Goal: Navigation & Orientation: Find specific page/section

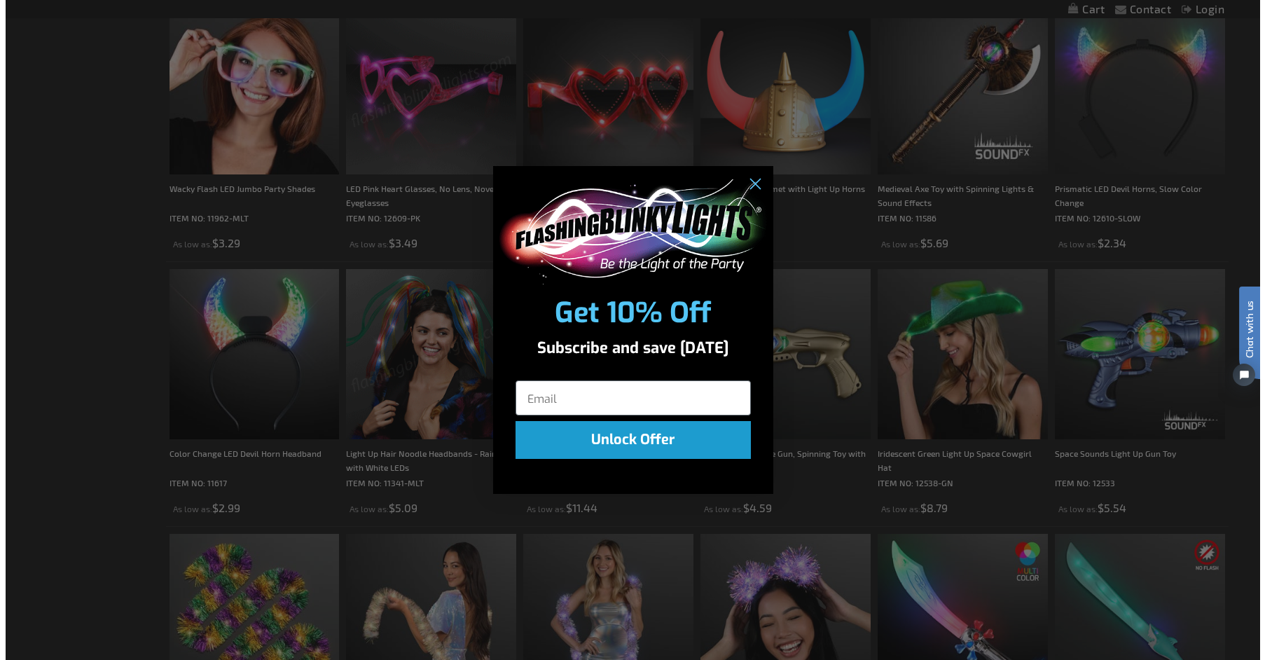
scroll to position [563, 0]
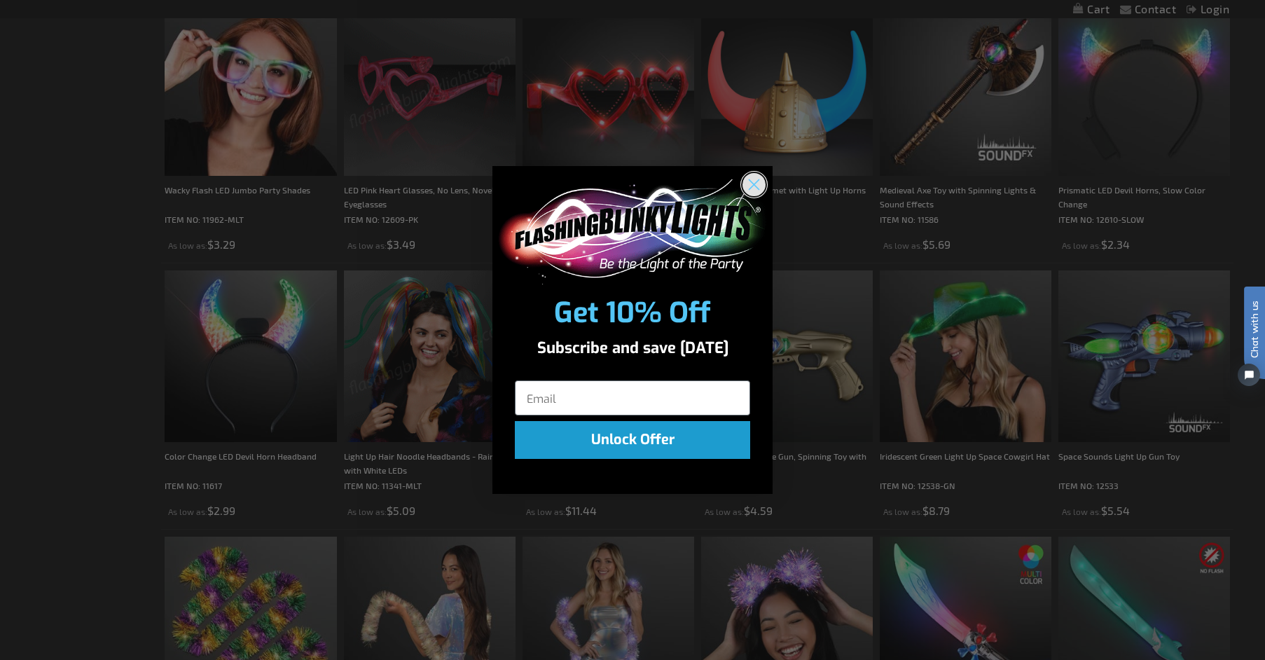
click at [755, 186] on icon "Close dialog" at bounding box center [755, 184] width 10 height 10
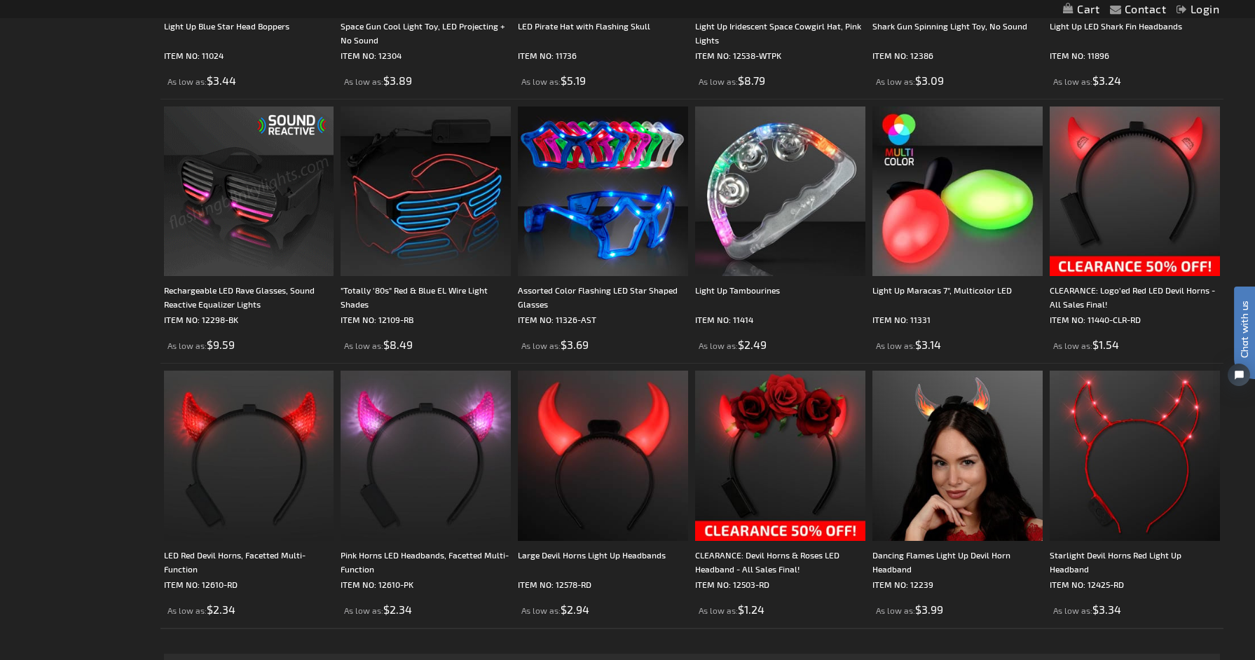
scroll to position [2383, 0]
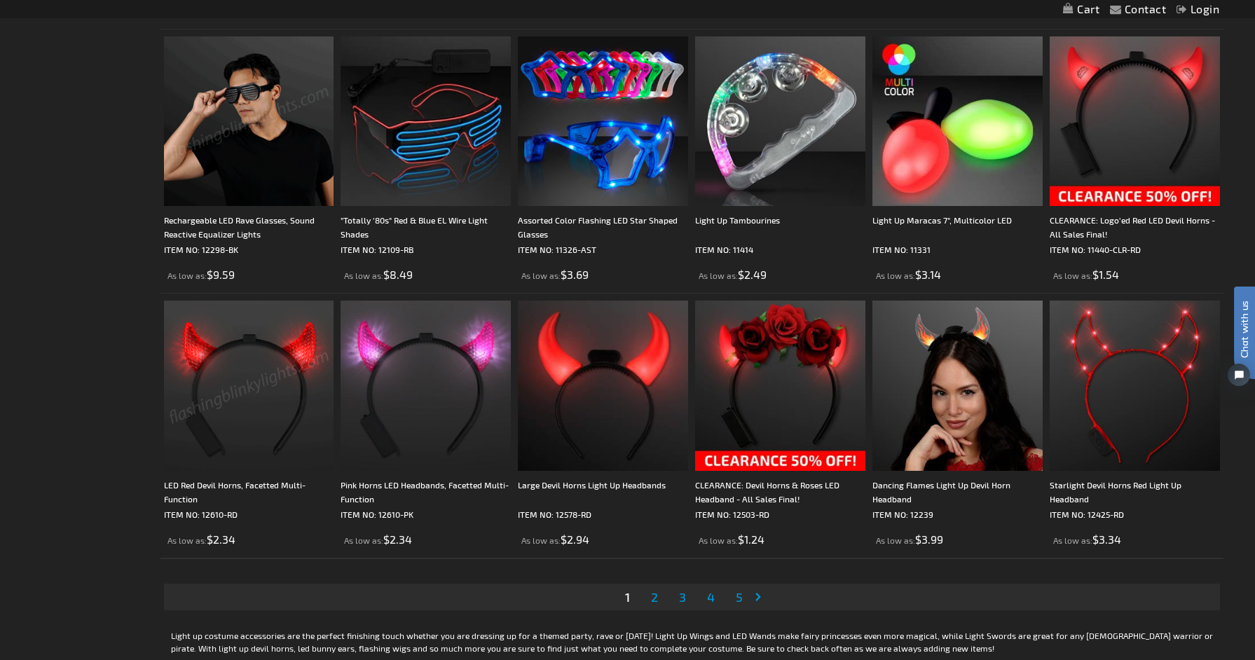
click at [657, 600] on span "2" at bounding box center [654, 596] width 7 height 15
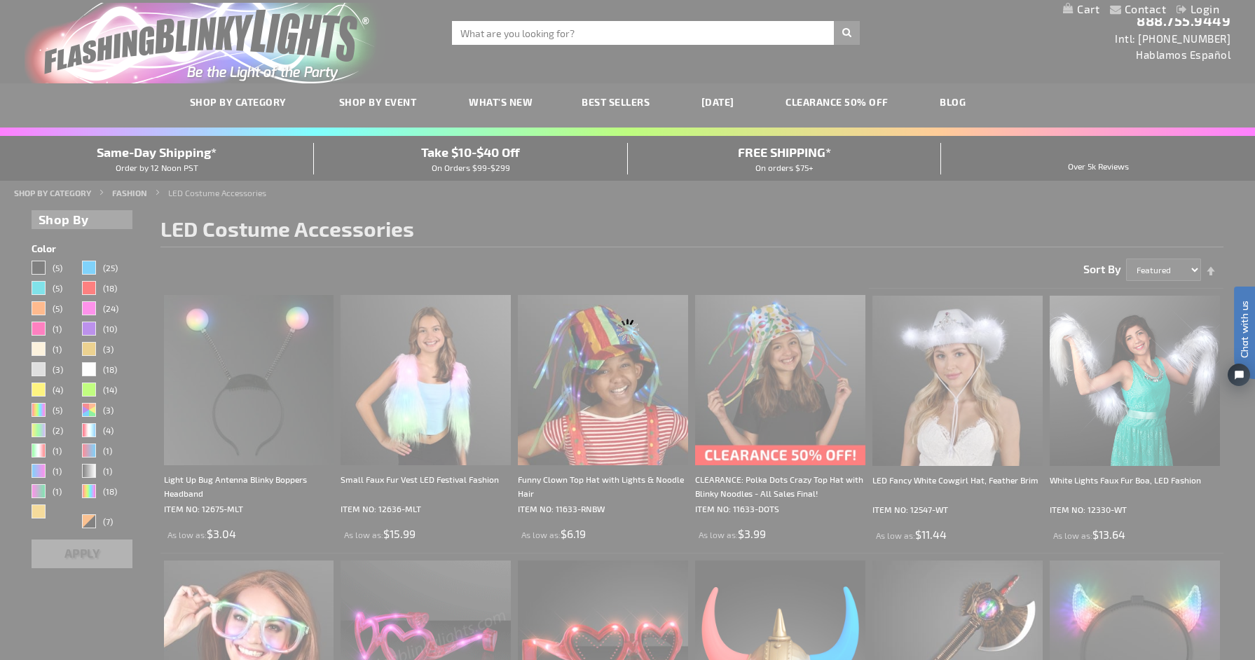
scroll to position [0, 0]
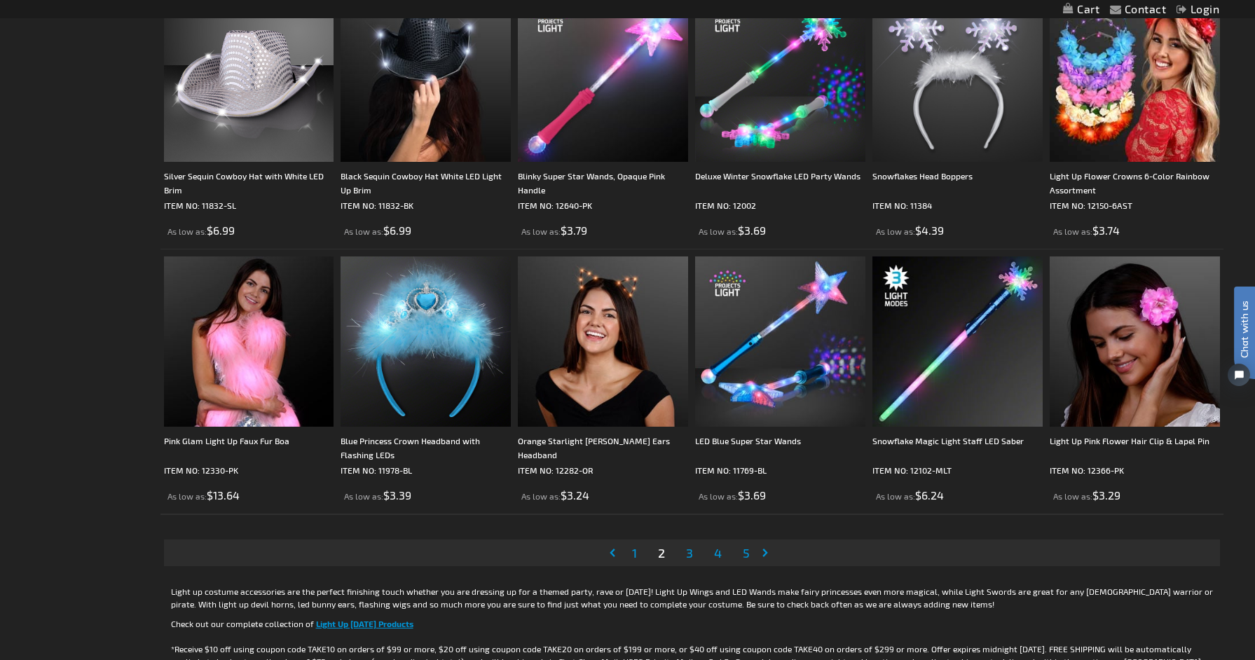
scroll to position [2452, 0]
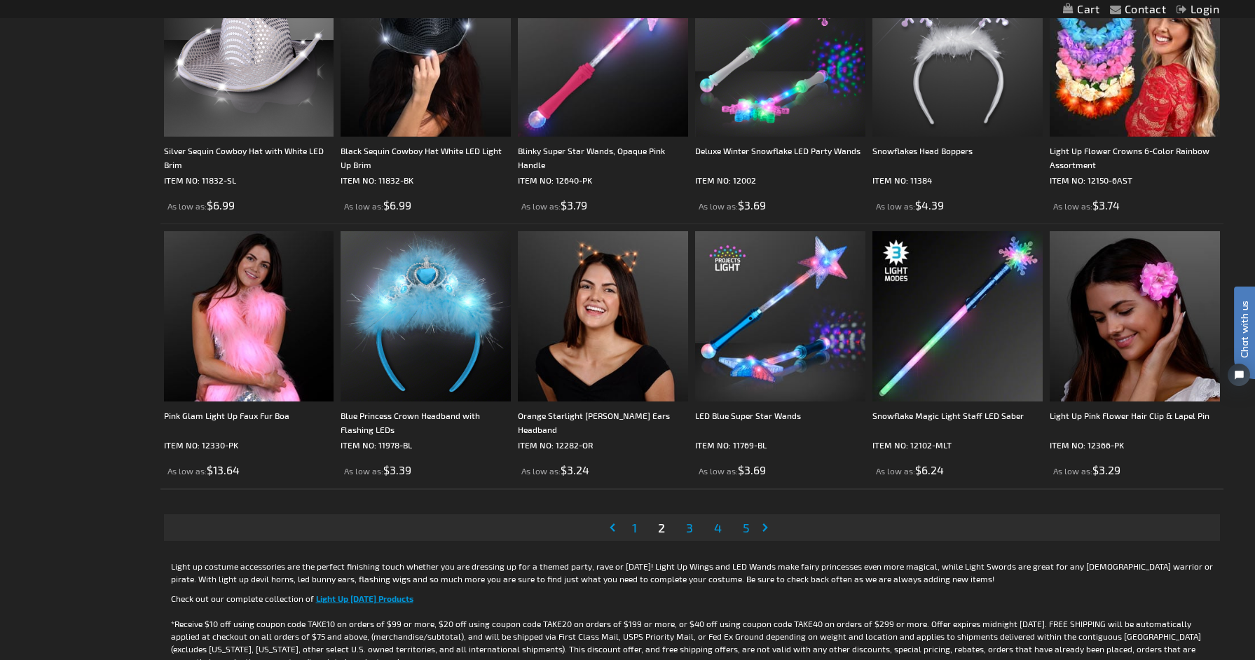
click at [689, 528] on span "3" at bounding box center [689, 527] width 7 height 15
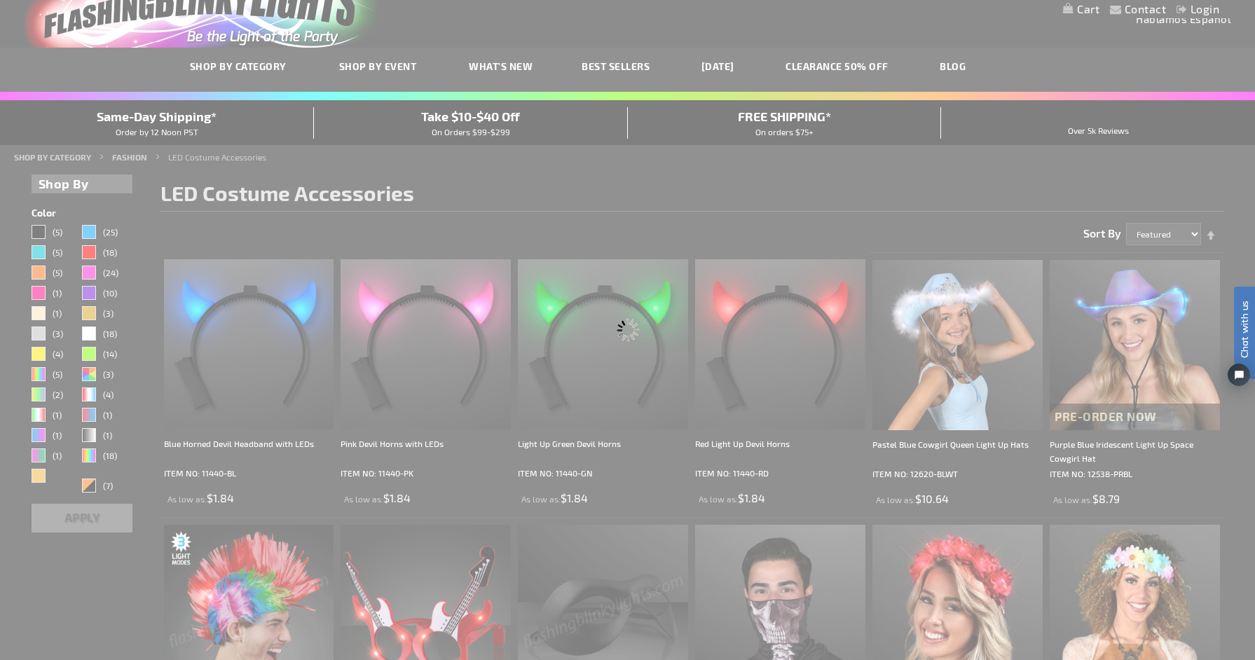
scroll to position [0, 0]
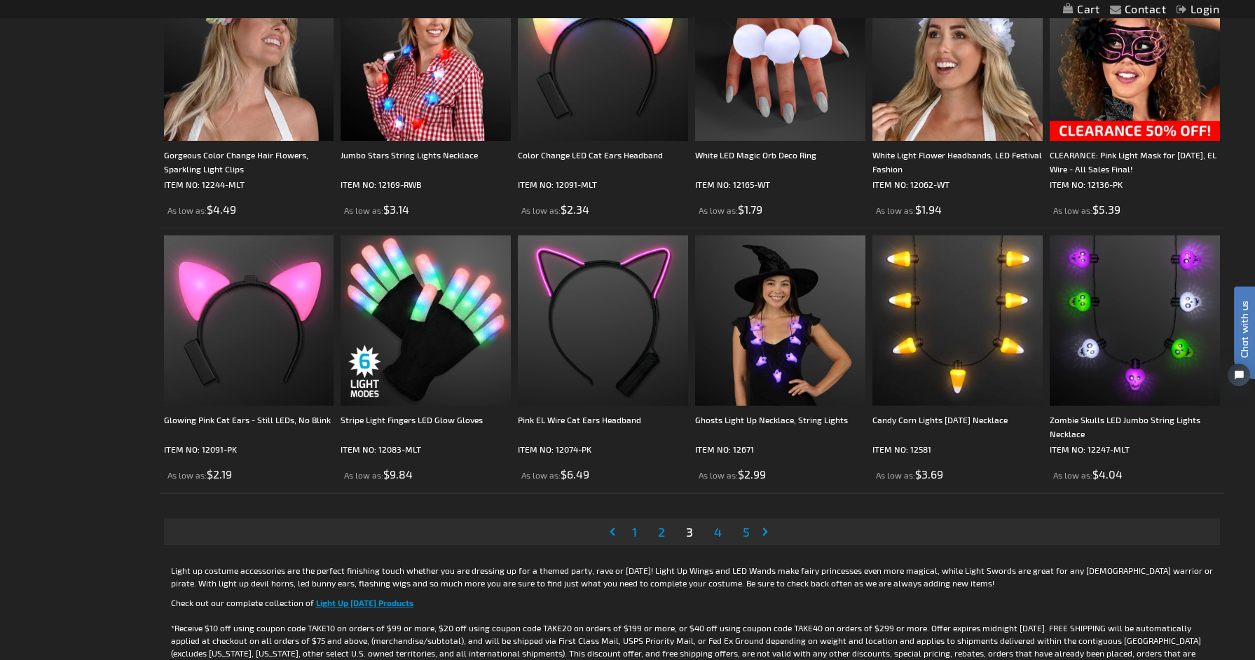
scroll to position [2522, 0]
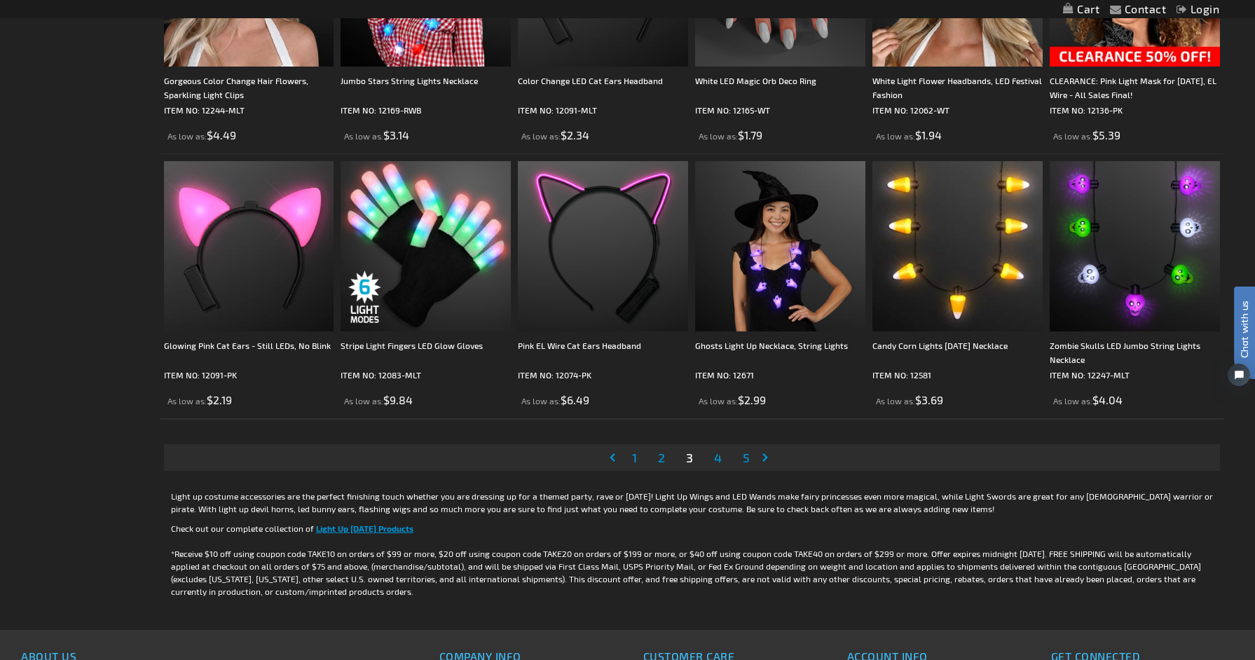
click at [715, 458] on span "4" at bounding box center [718, 457] width 8 height 15
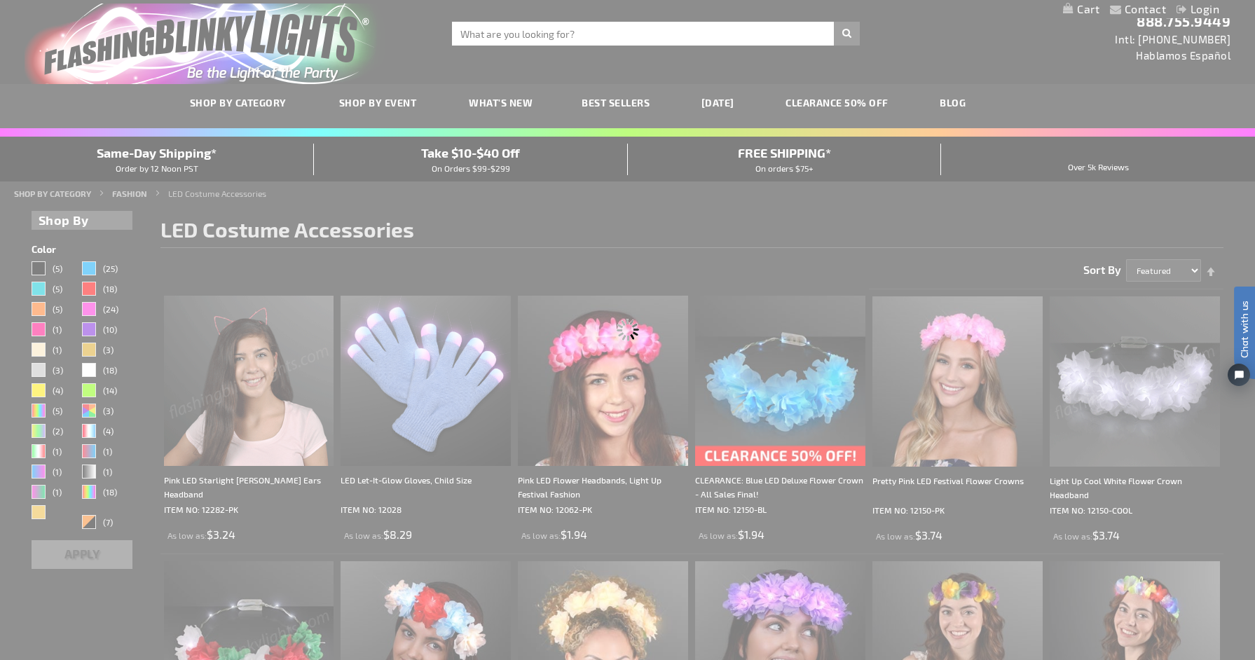
scroll to position [0, 0]
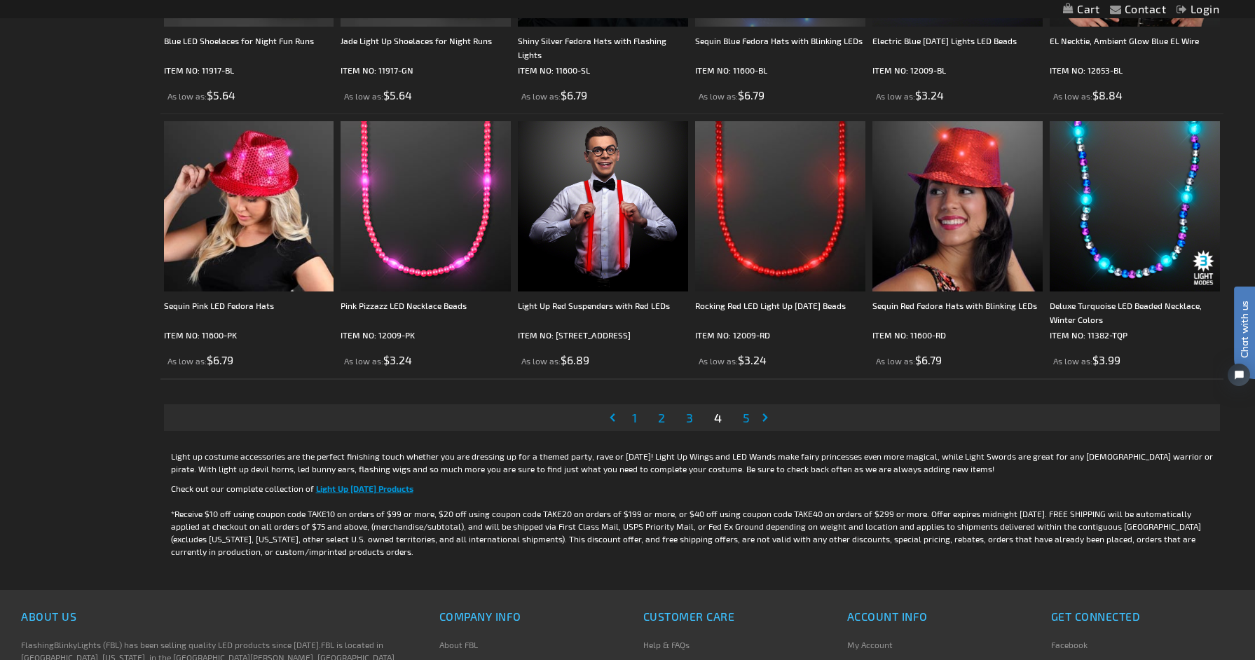
scroll to position [2592, 0]
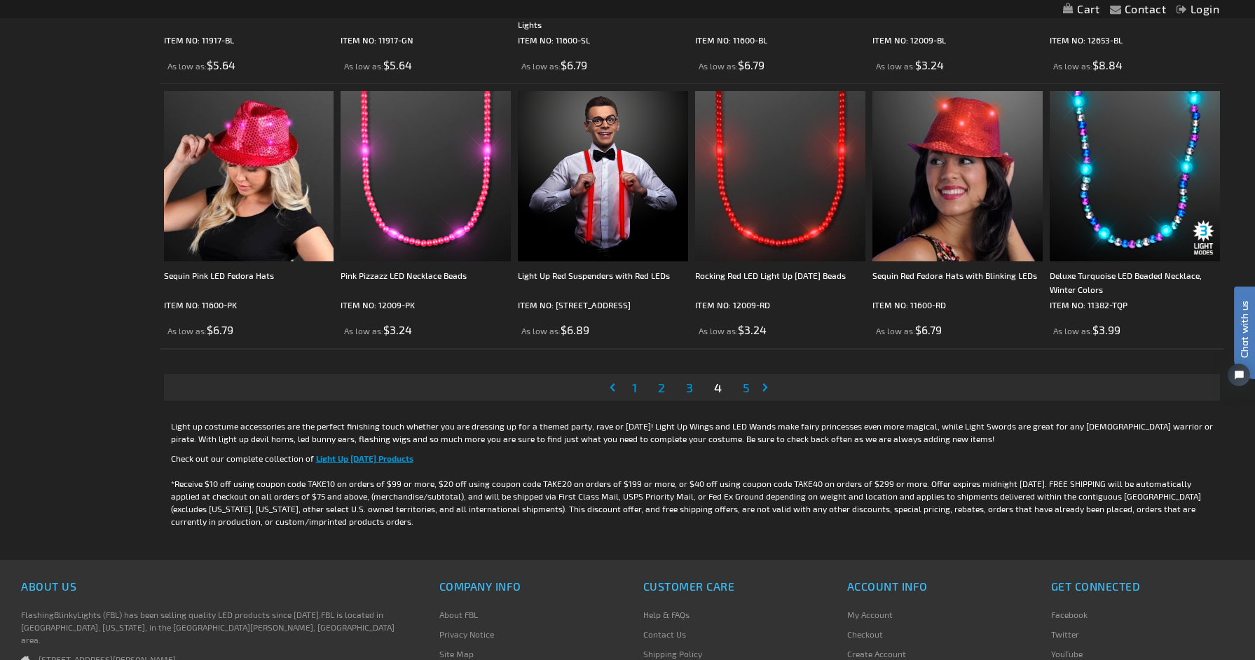
click at [746, 385] on span "5" at bounding box center [746, 387] width 7 height 15
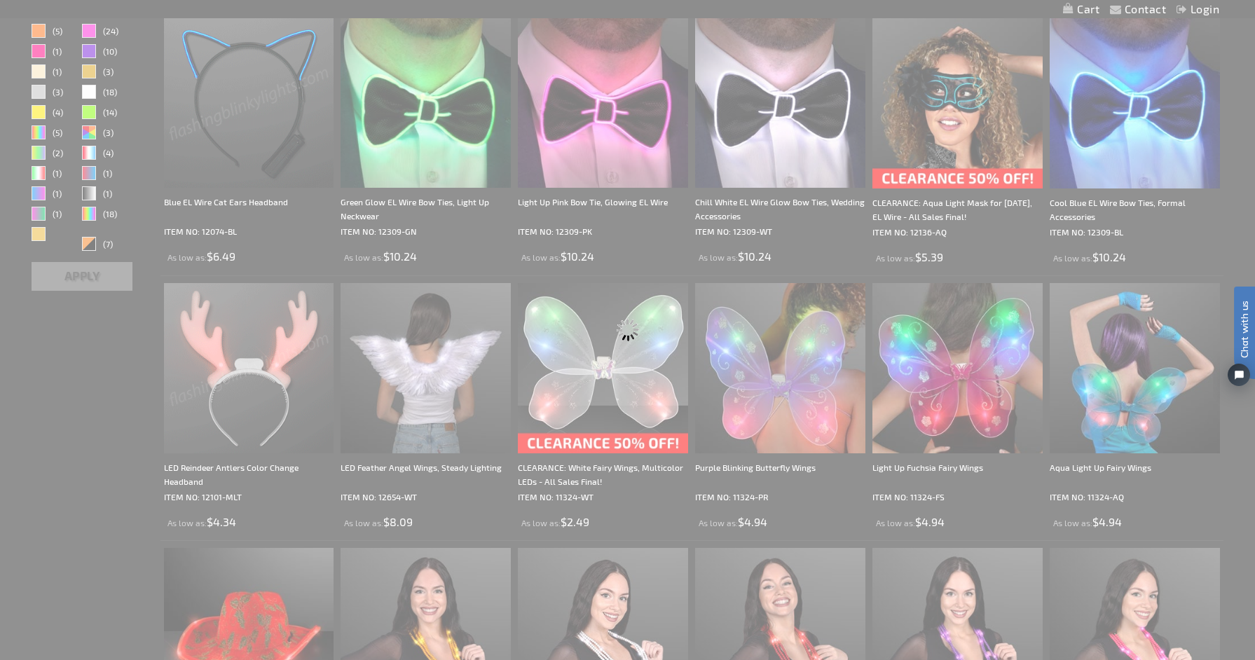
scroll to position [137, 0]
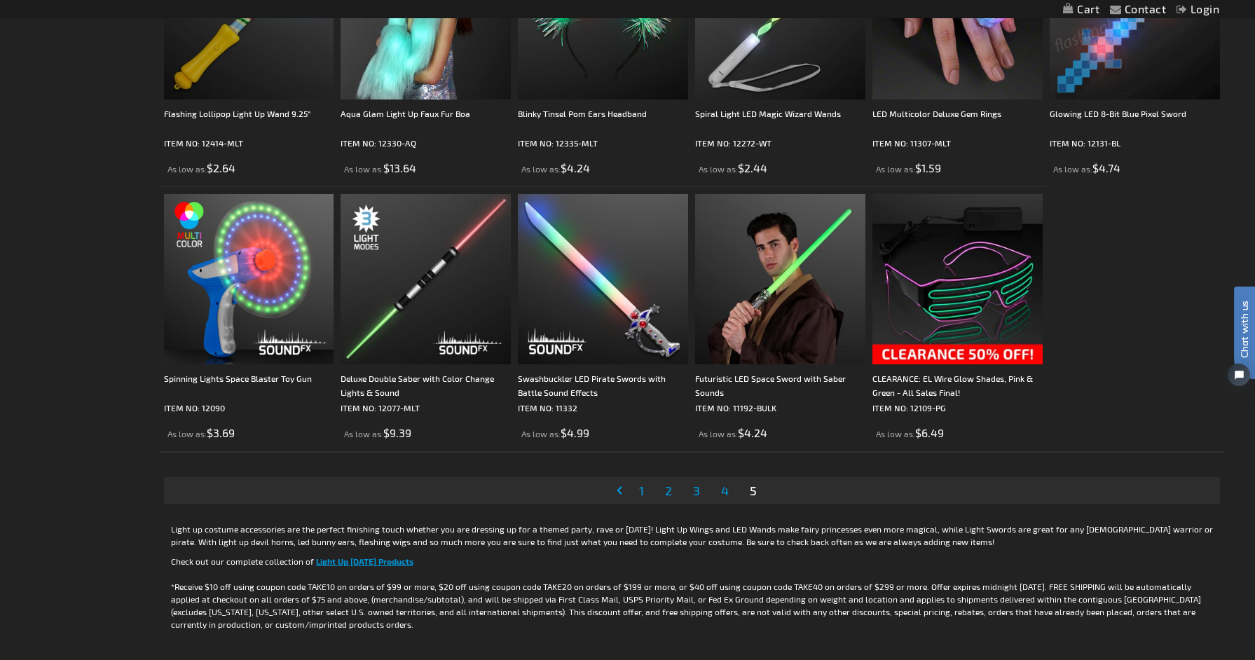
scroll to position [1191, 0]
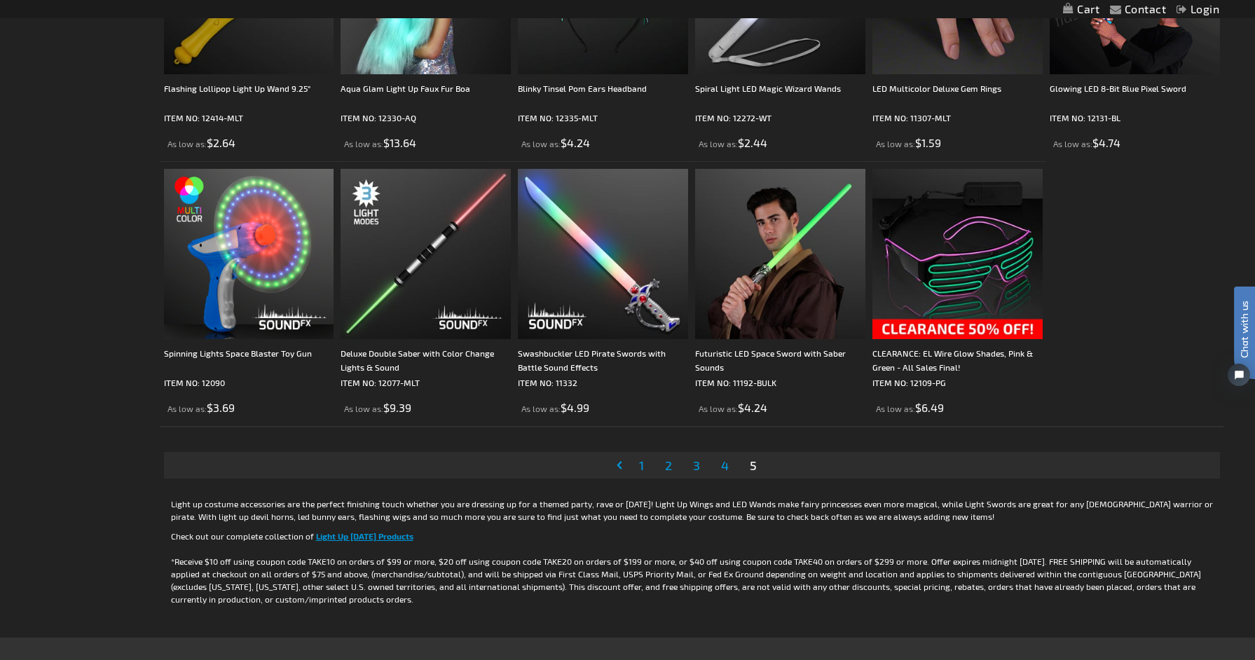
click at [640, 467] on span "1" at bounding box center [641, 465] width 5 height 15
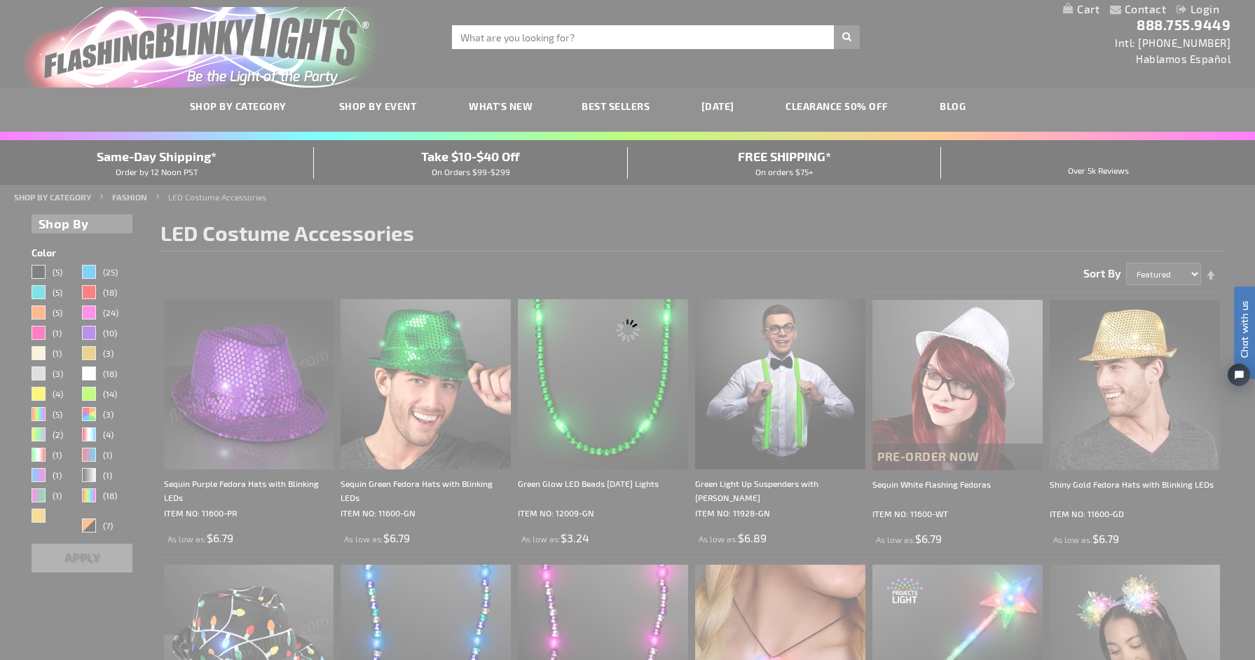
scroll to position [0, 0]
